Goal: Task Accomplishment & Management: Complete application form

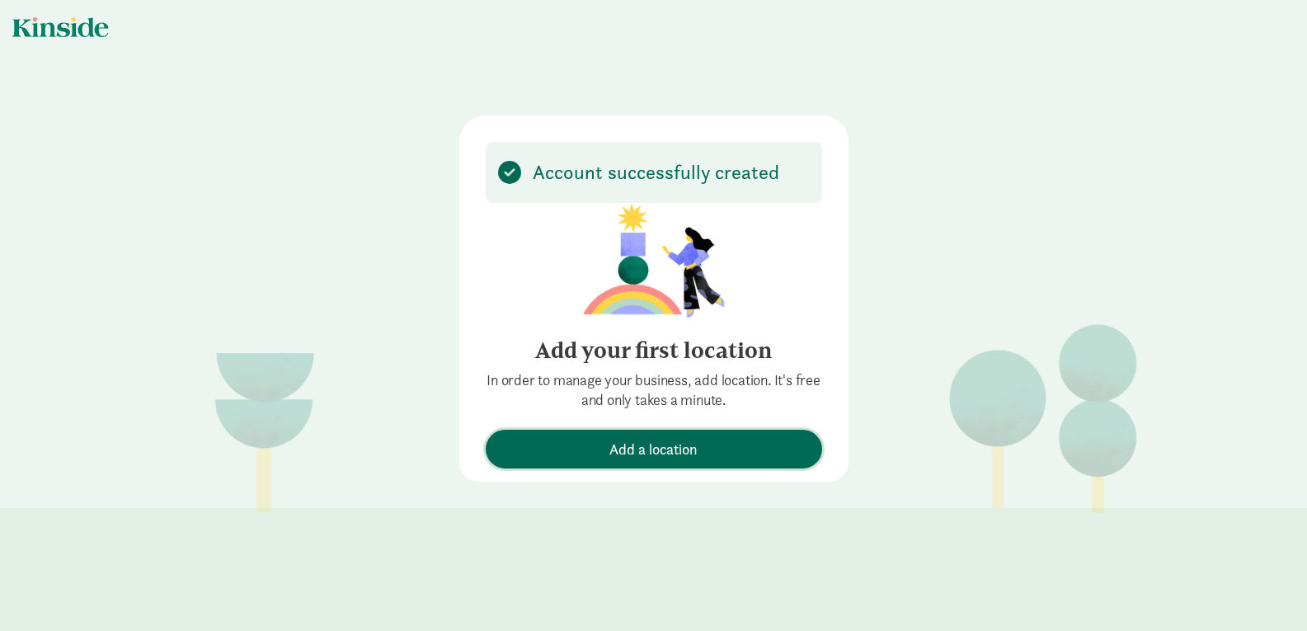
click at [683, 445] on span "Add a location" at bounding box center [653, 449] width 88 height 22
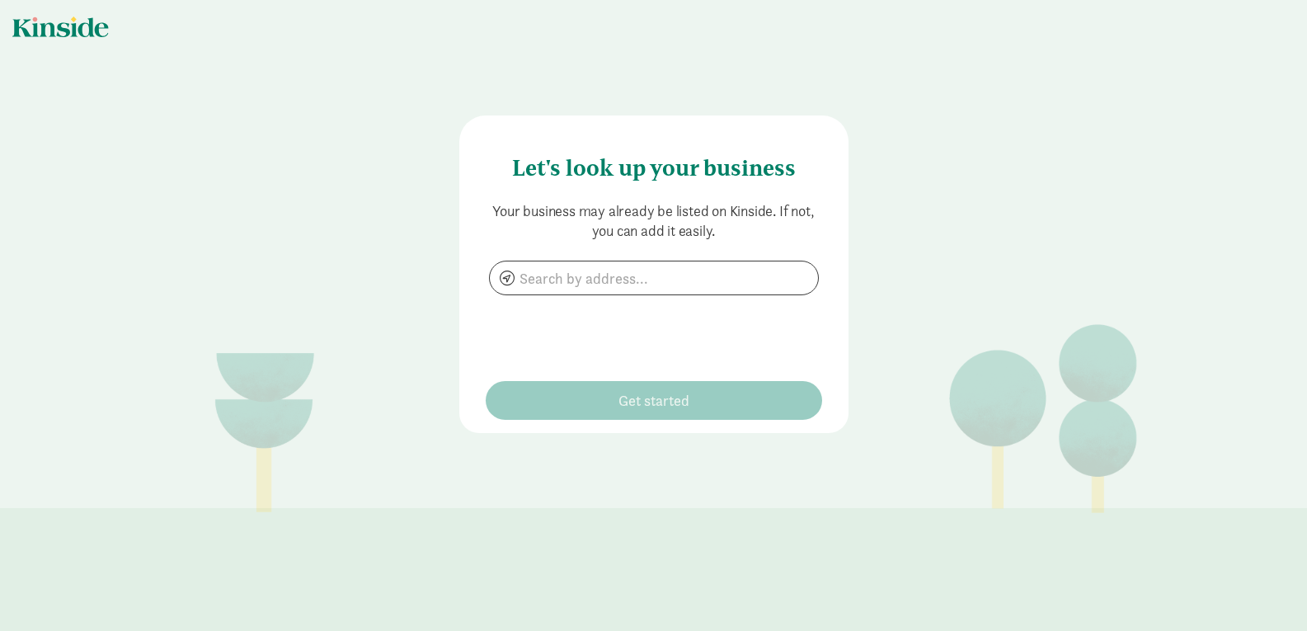
click at [604, 295] on div "Your business may already be listed on Kinside. If not, you can add it easily." at bounding box center [654, 281] width 336 height 160
click at [607, 278] on input at bounding box center [654, 277] width 328 height 33
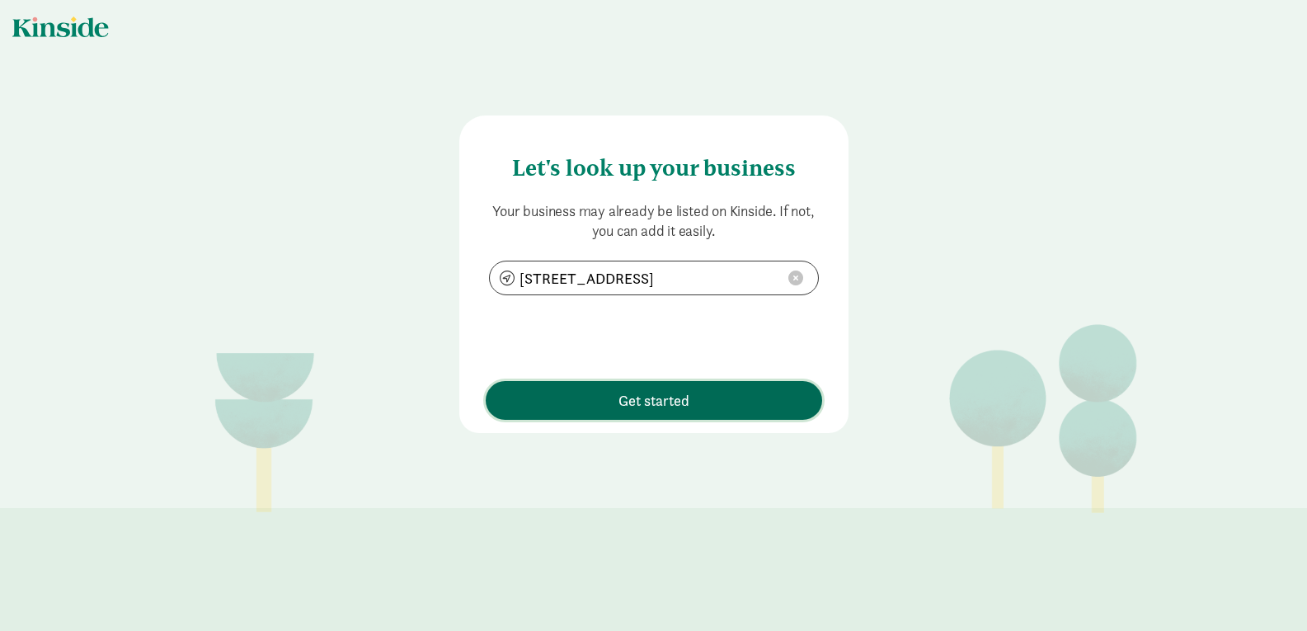
click at [674, 403] on span "Get started" at bounding box center [653, 400] width 71 height 22
type input "8320 W Lisbon Ave, Milwaukee, WI 53222"
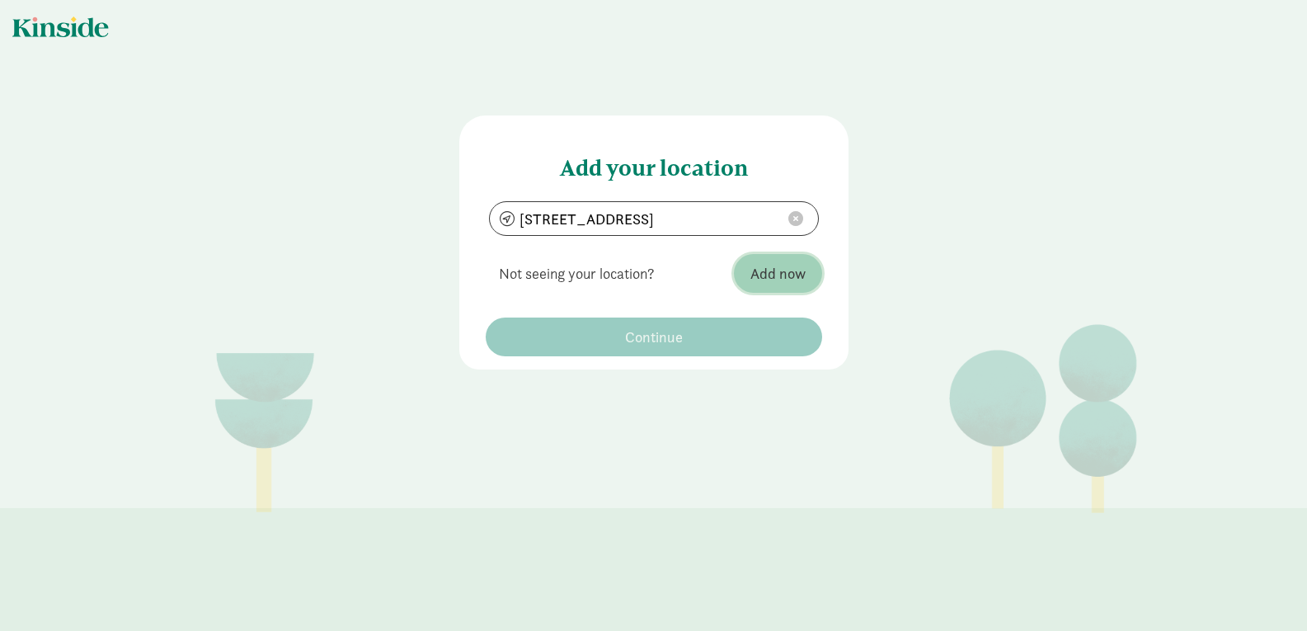
click at [787, 275] on span "Add now" at bounding box center [777, 273] width 55 height 22
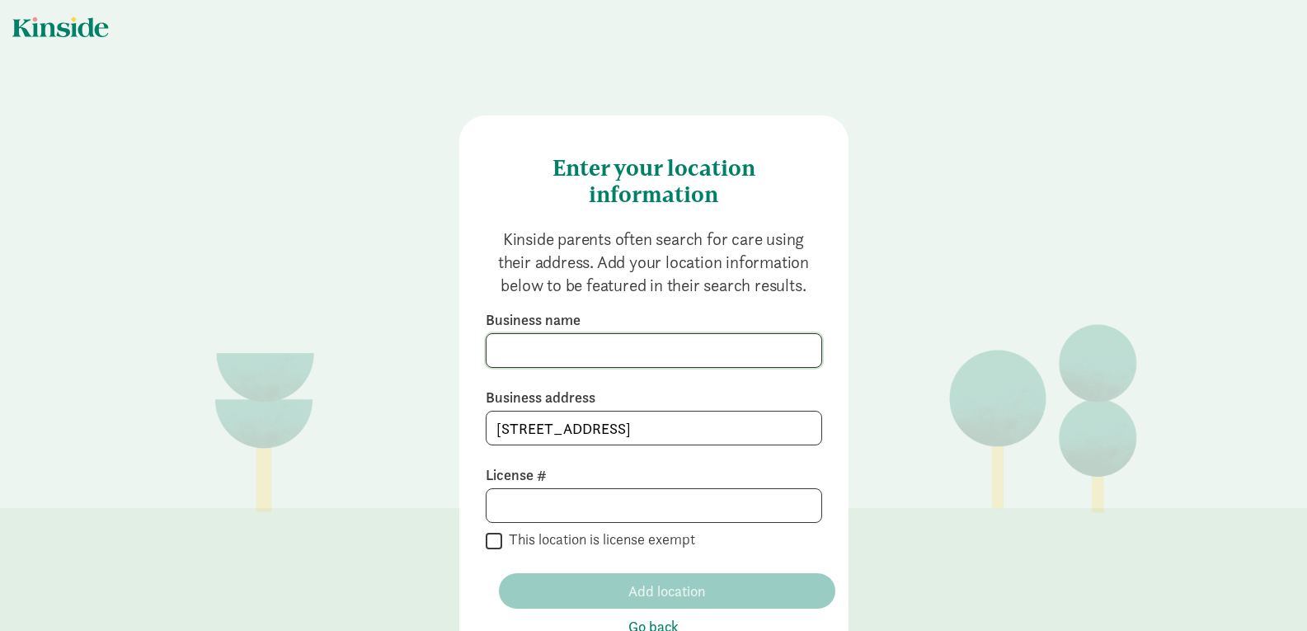
click at [541, 345] on input at bounding box center [653, 350] width 335 height 33
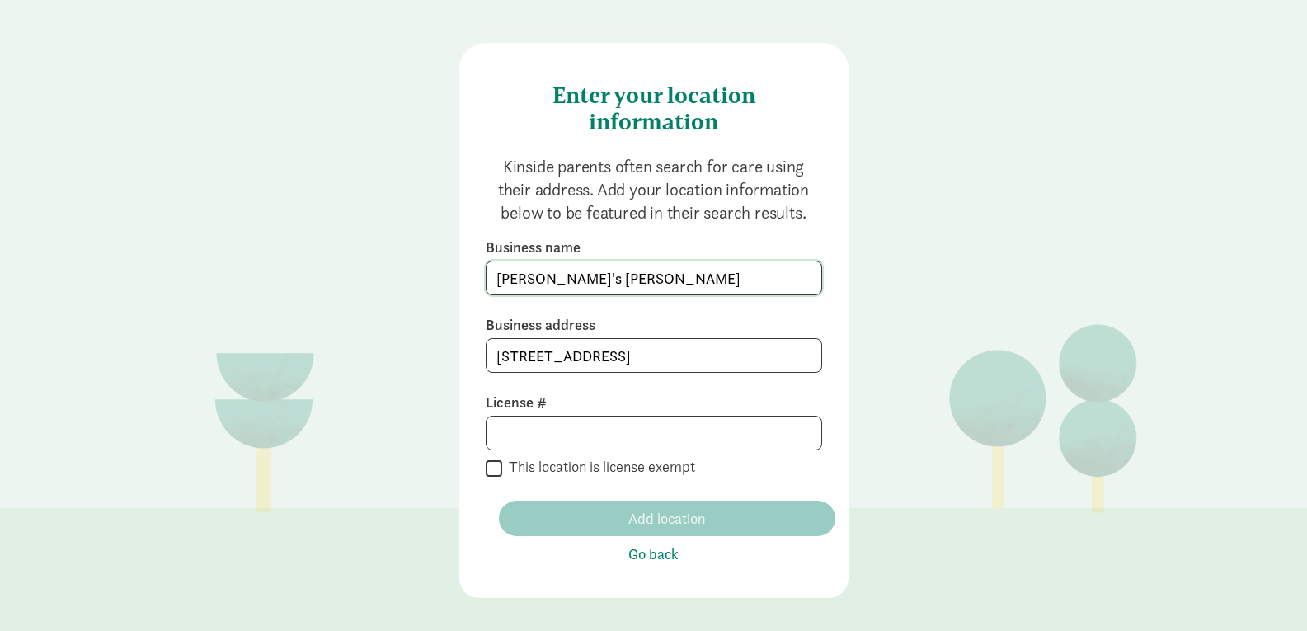
type input "Khadija's Kozy Korner"
click at [502, 468] on label "This location is license exempt" at bounding box center [598, 467] width 193 height 20
click at [502, 468] on input "This location is license exempt" at bounding box center [494, 468] width 16 height 22
checkbox input "true"
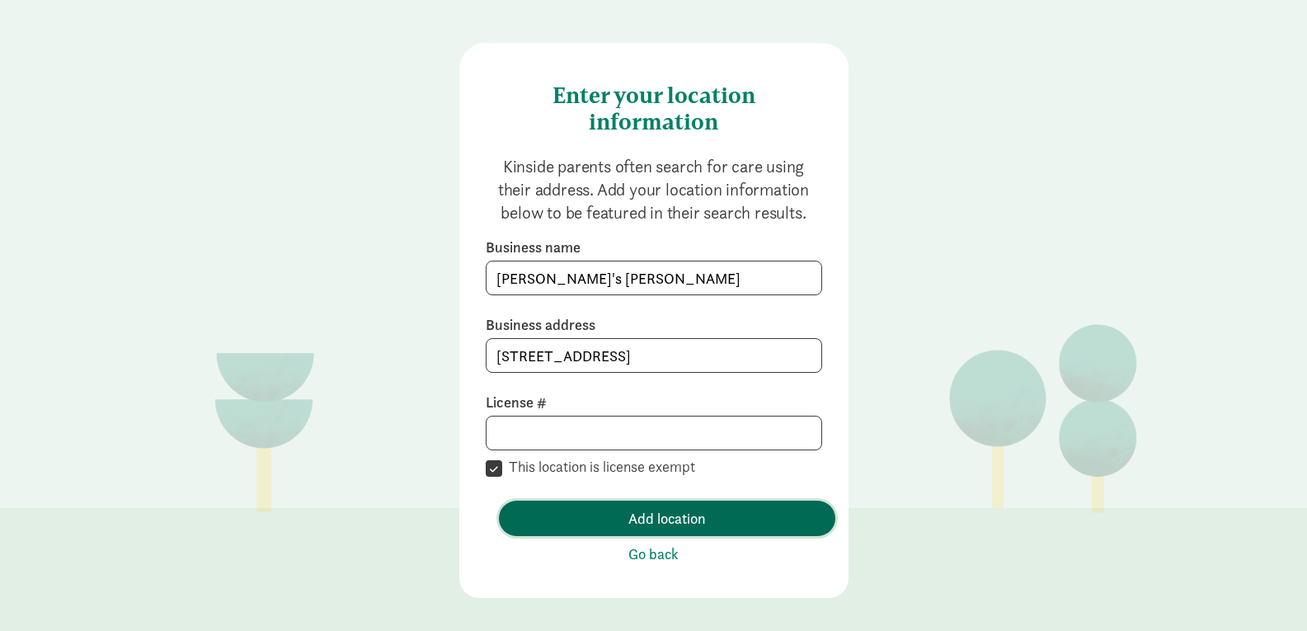
click at [633, 512] on span "Add location" at bounding box center [666, 518] width 77 height 22
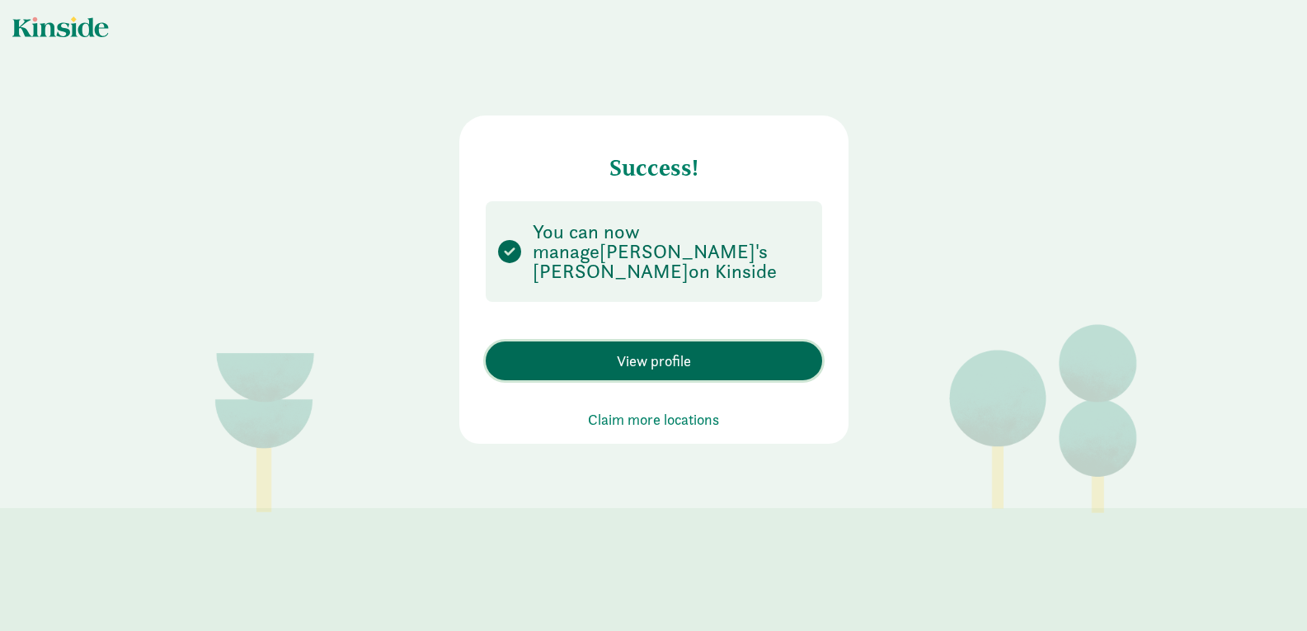
click at [683, 350] on span "View profile" at bounding box center [654, 361] width 74 height 22
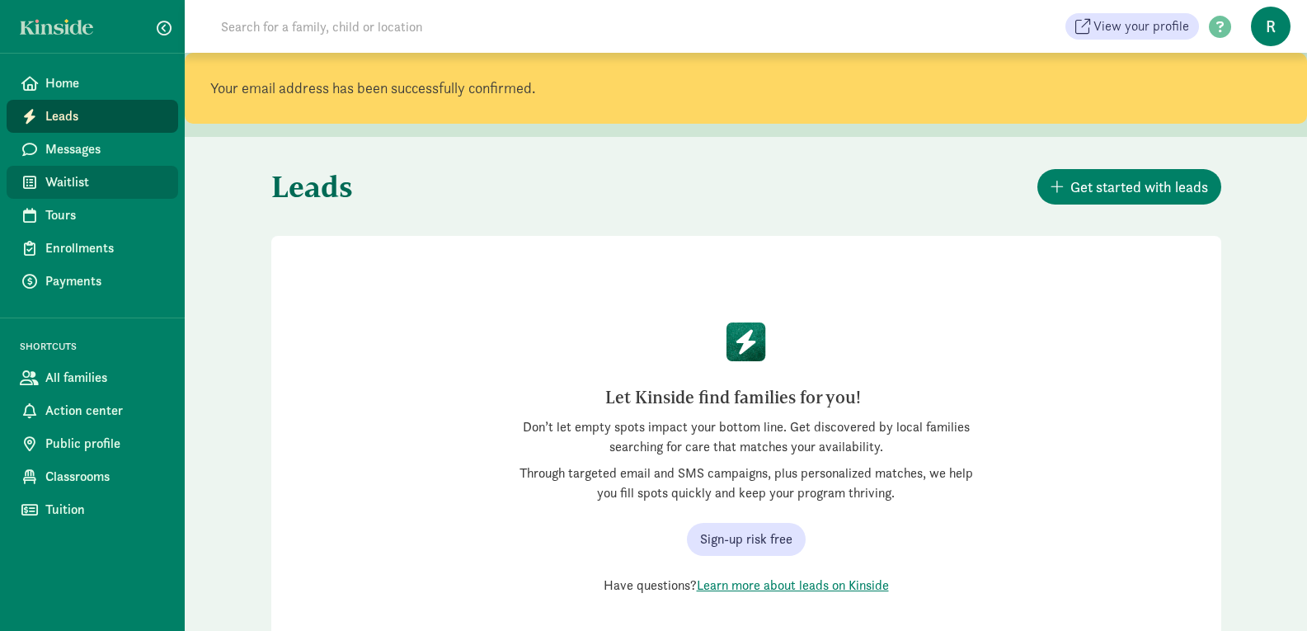
click at [77, 180] on span "Waitlist" at bounding box center [105, 182] width 120 height 20
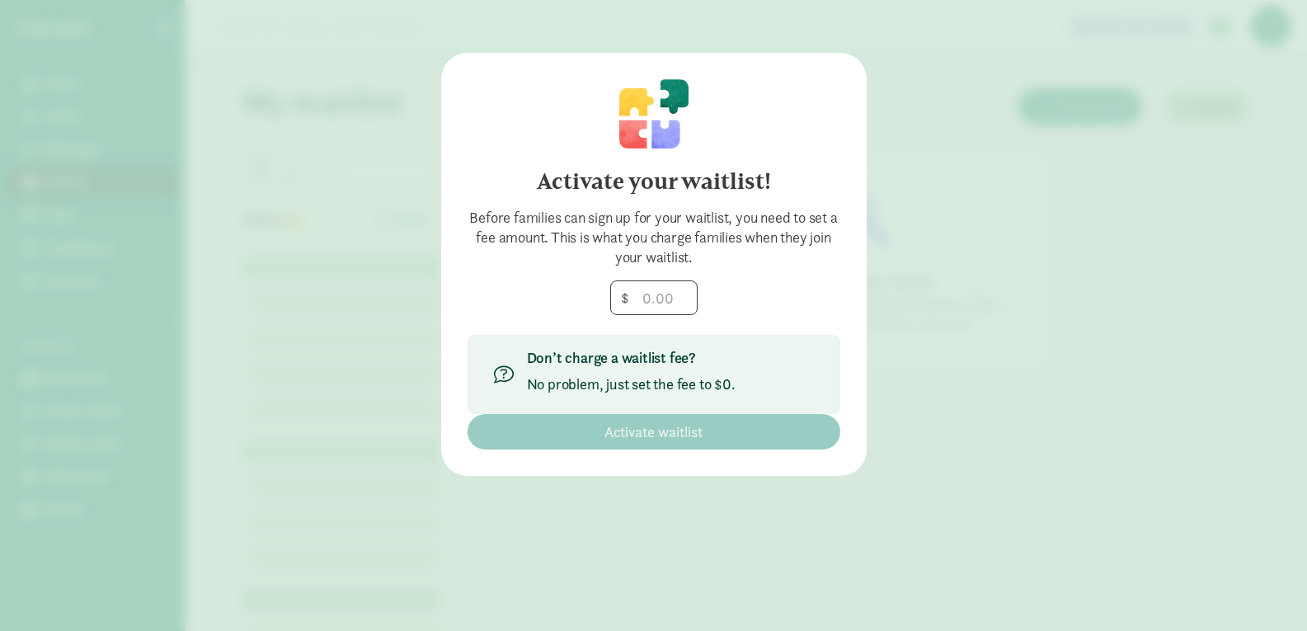
click at [450, 175] on div "Activate your waitlist! Before families can sign up for your waitlist, you need…" at bounding box center [653, 264] width 425 height 423
click at [616, 237] on div "Before families can sign up for your waitlist, you need to set a fee amount. Th…" at bounding box center [653, 237] width 373 height 59
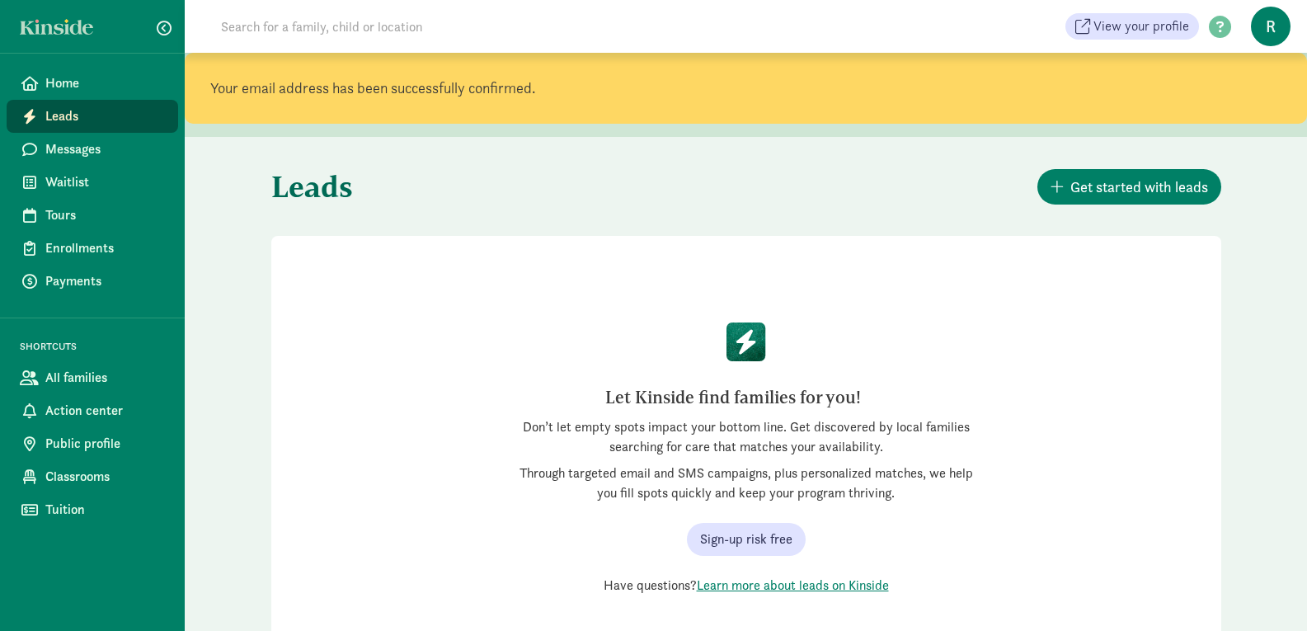
click at [1264, 36] on span "R" at bounding box center [1271, 27] width 40 height 40
click at [1264, 34] on span "R" at bounding box center [1271, 27] width 40 height 40
click at [133, 377] on span "All families" at bounding box center [105, 378] width 120 height 20
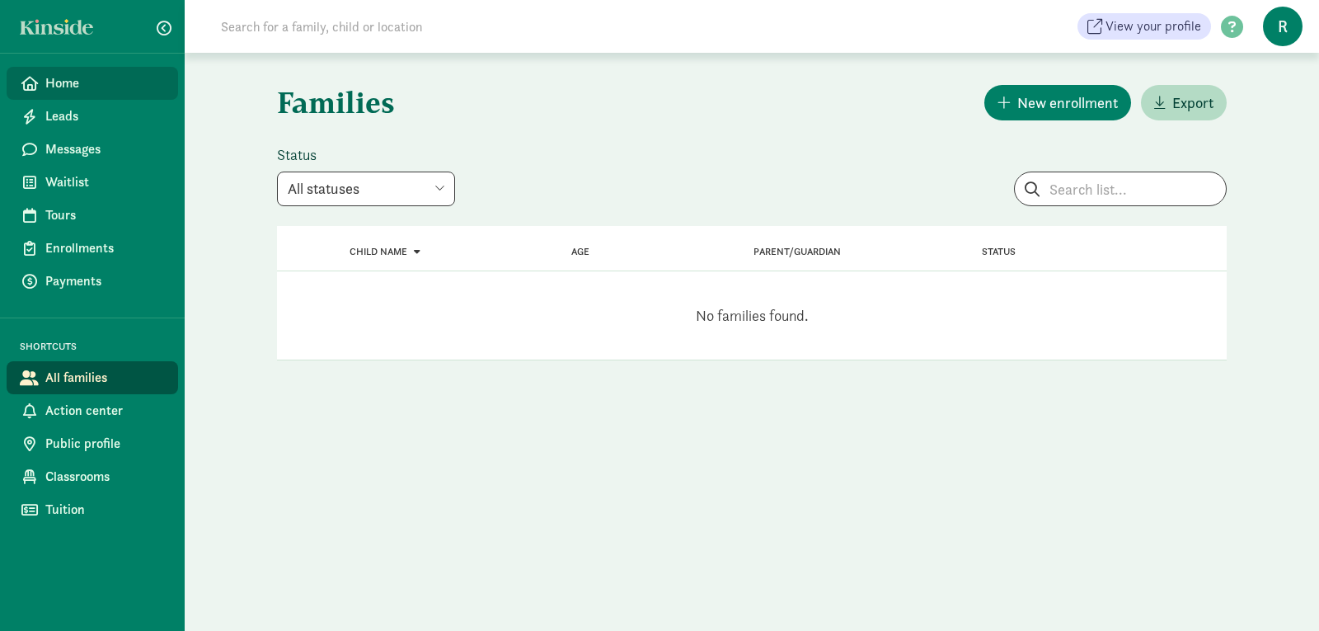
click at [50, 73] on link "Home" at bounding box center [92, 83] width 171 height 33
